Goal: Information Seeking & Learning: Learn about a topic

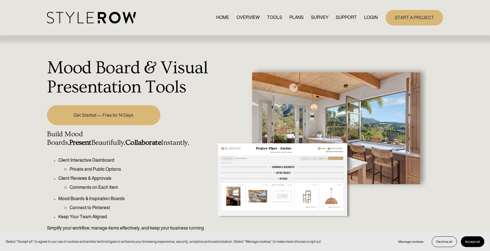
click at [250, 17] on link "OVERVIEW" at bounding box center [247, 18] width 23 height 8
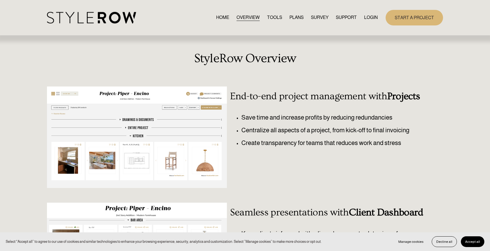
click at [271, 15] on link "TOOLS" at bounding box center [274, 18] width 15 height 8
